Goal: Transaction & Acquisition: Purchase product/service

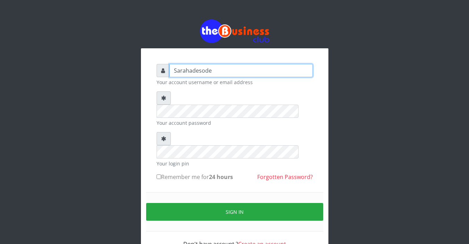
click at [212, 68] on input "Sarahadesode" at bounding box center [242, 70] width 144 height 13
type input "S"
type input "Sarahadesode"
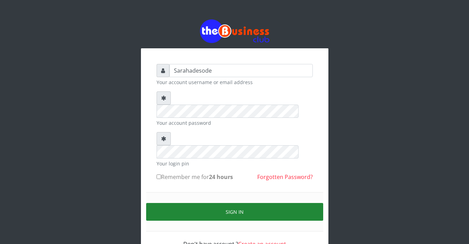
click at [233, 203] on button "Sign in" at bounding box center [234, 212] width 177 height 18
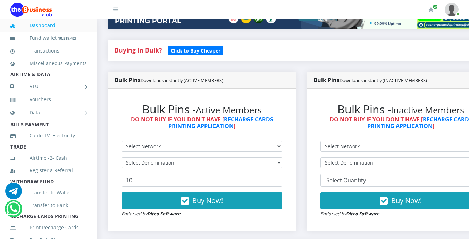
scroll to position [139, 0]
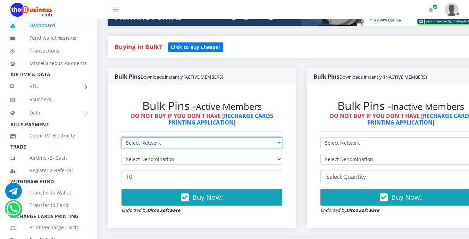
click at [169, 138] on select "Select Network MTN Globacom 9Mobile Airtel" at bounding box center [202, 142] width 161 height 11
select select "Airtel"
click at [122, 138] on select "Select Network MTN Globacom 9Mobile Airtel" at bounding box center [202, 142] width 161 height 11
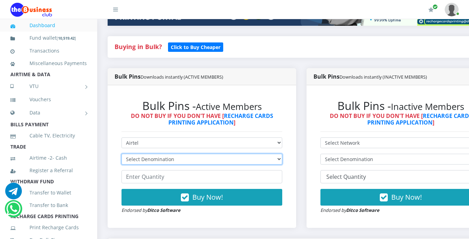
click at [178, 161] on select "Select Denomination Airtel NGN100 - ₦96.38 Airtel NGN200 - ₦192.76 Airtel NGN50…" at bounding box center [202, 159] width 161 height 11
select select "192.76-200"
click at [122, 155] on select "Select Denomination Airtel NGN100 - ₦96.38 Airtel NGN200 - ₦192.76 Airtel NGN50…" at bounding box center [202, 159] width 161 height 11
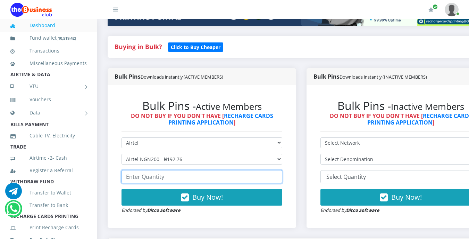
click at [173, 176] on input "number" at bounding box center [202, 176] width 161 height 13
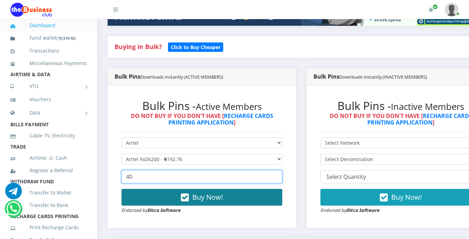
type input "40"
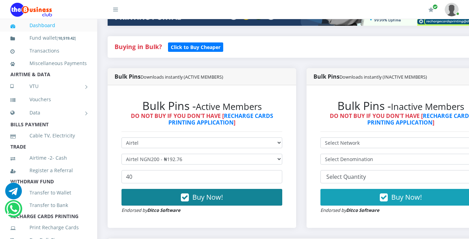
click at [186, 200] on icon "button" at bounding box center [185, 197] width 8 height 7
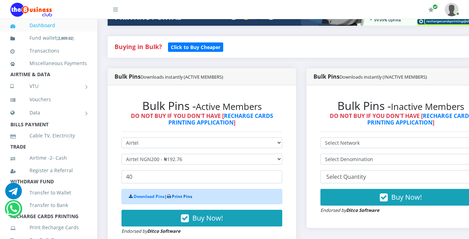
click at [192, 196] on link "Print Pins" at bounding box center [182, 196] width 21 height 6
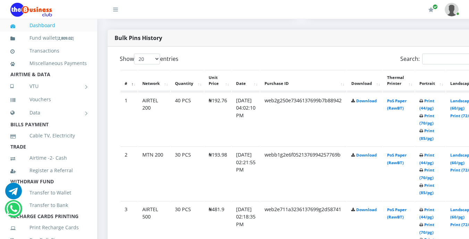
scroll to position [361, 0]
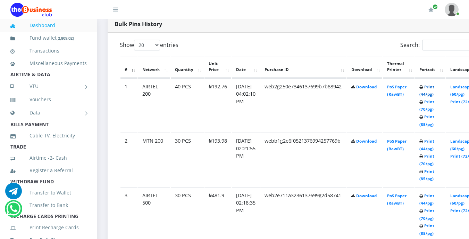
click at [435, 88] on link "Print (44/pg)" at bounding box center [427, 90] width 15 height 13
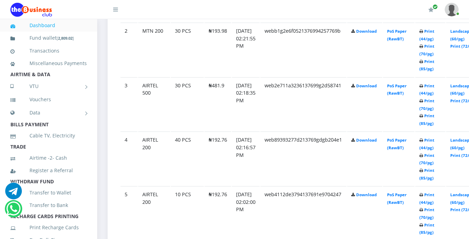
scroll to position [485, 0]
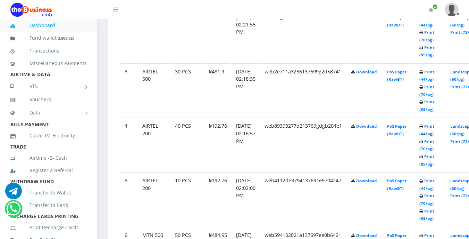
click at [435, 128] on link "Print (44/pg)" at bounding box center [427, 129] width 15 height 13
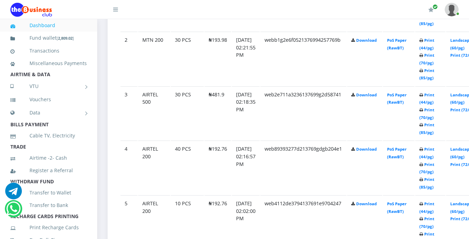
scroll to position [485, 0]
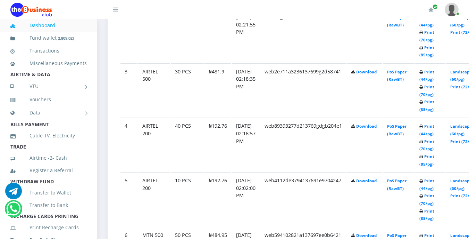
click at [424, 181] on icon at bounding box center [422, 181] width 4 height 4
click at [435, 181] on link "Print (44/pg)" at bounding box center [427, 184] width 15 height 13
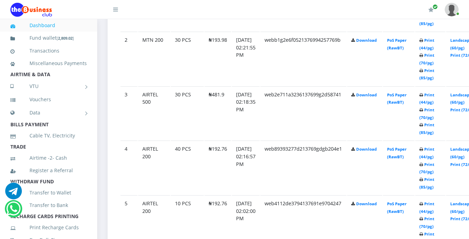
scroll to position [485, 0]
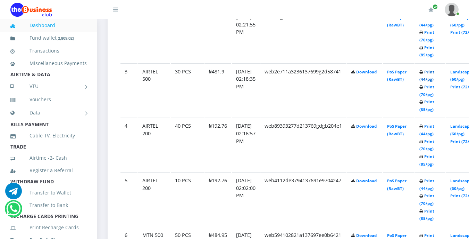
click at [435, 72] on link "Print (44/pg)" at bounding box center [427, 75] width 15 height 13
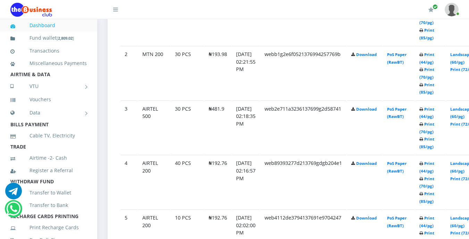
scroll to position [443, 0]
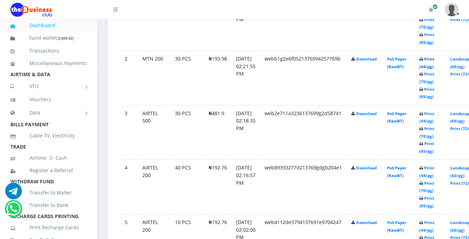
click at [435, 60] on link "Print (44/pg)" at bounding box center [427, 62] width 15 height 13
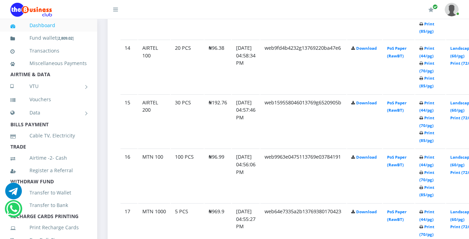
scroll to position [1112, 0]
